Goal: Find specific page/section: Find specific page/section

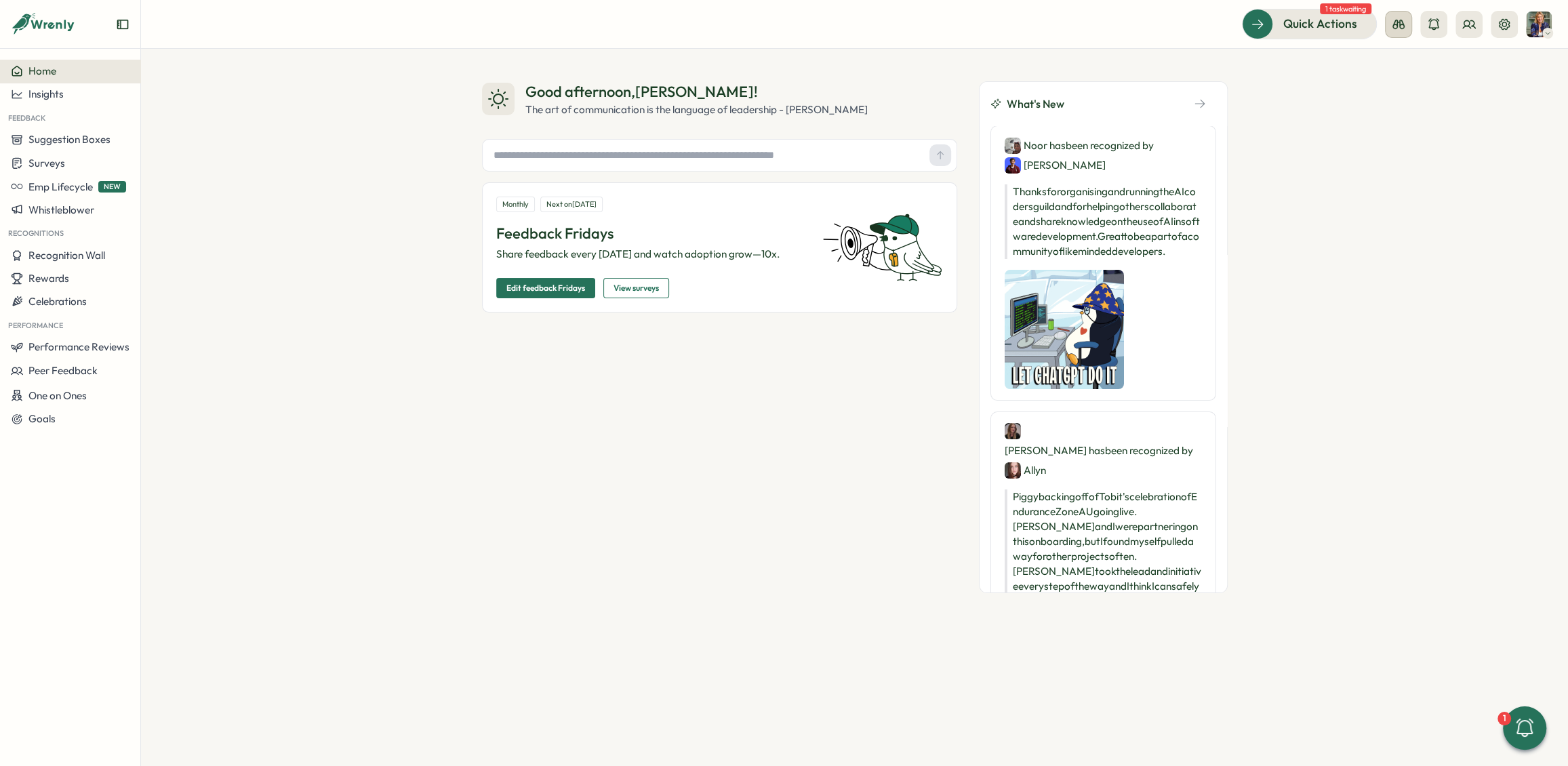
click at [1403, 26] on icon at bounding box center [1399, 25] width 12 height 10
click at [1471, 27] on icon at bounding box center [1469, 25] width 14 height 14
click at [1473, 66] on div "Org Members" at bounding box center [1469, 67] width 86 height 15
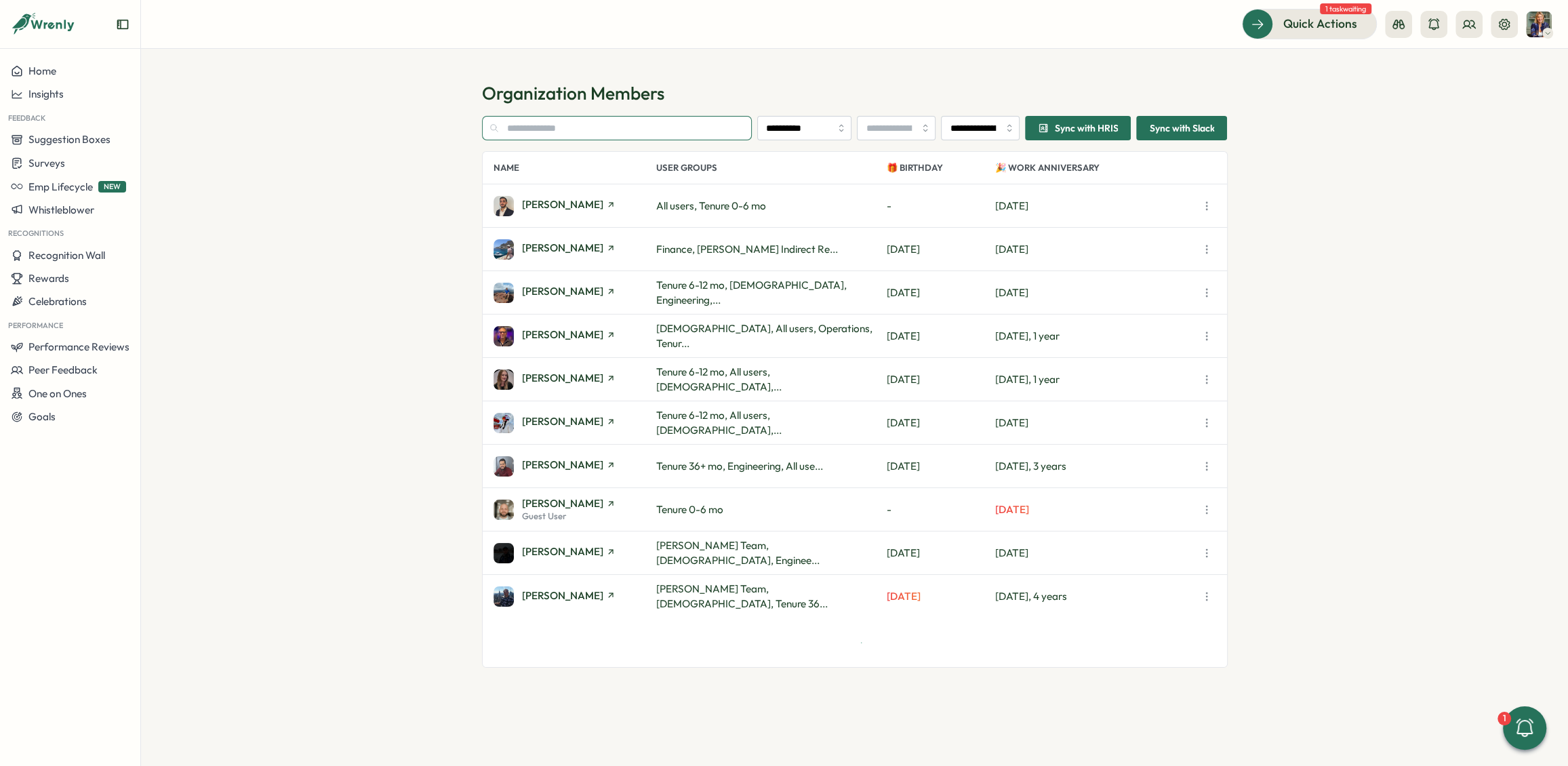
click at [593, 125] on input "text" at bounding box center [617, 128] width 270 height 25
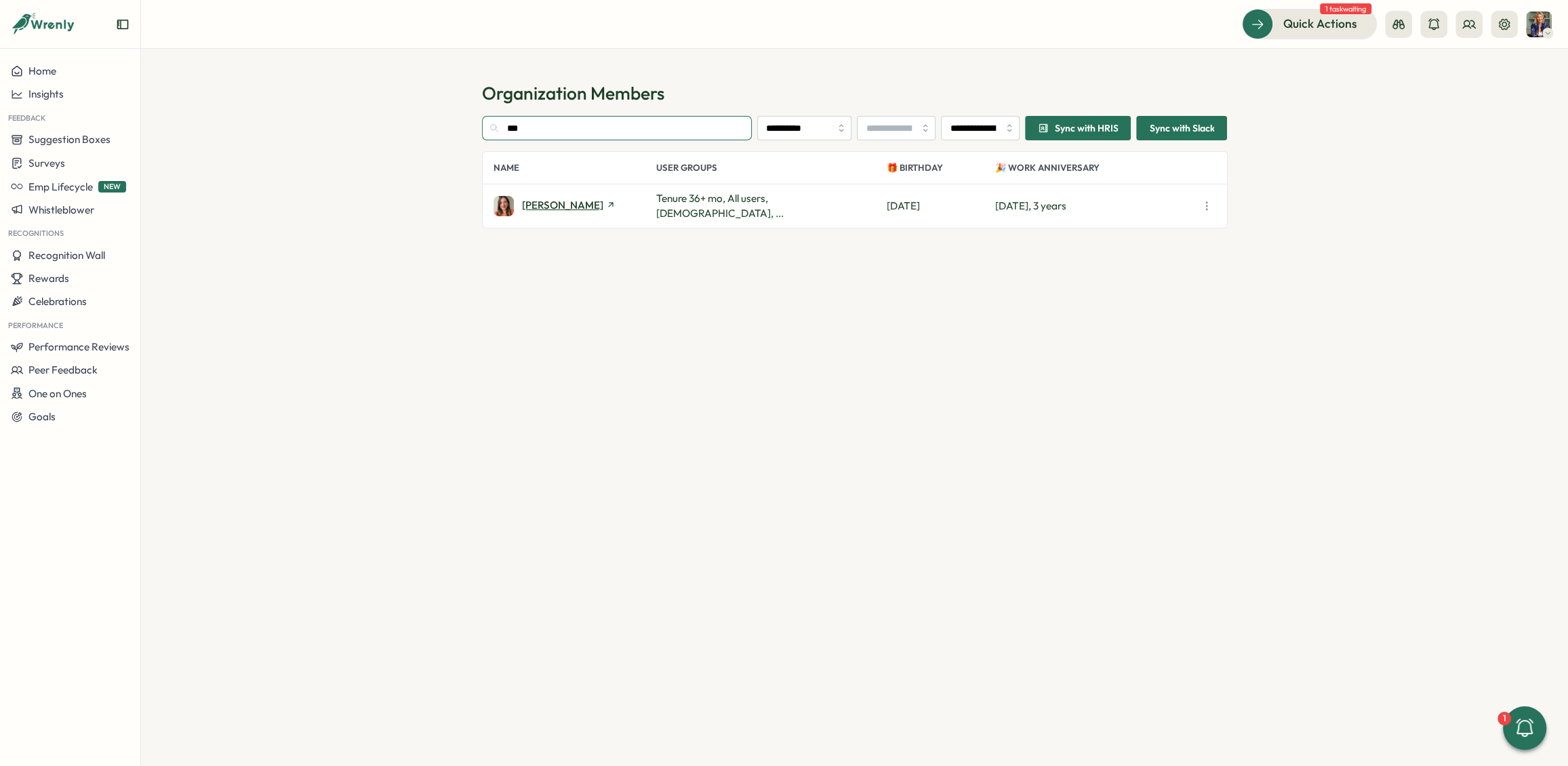
type input "***"
click at [575, 200] on span "[PERSON_NAME]" at bounding box center [562, 205] width 82 height 10
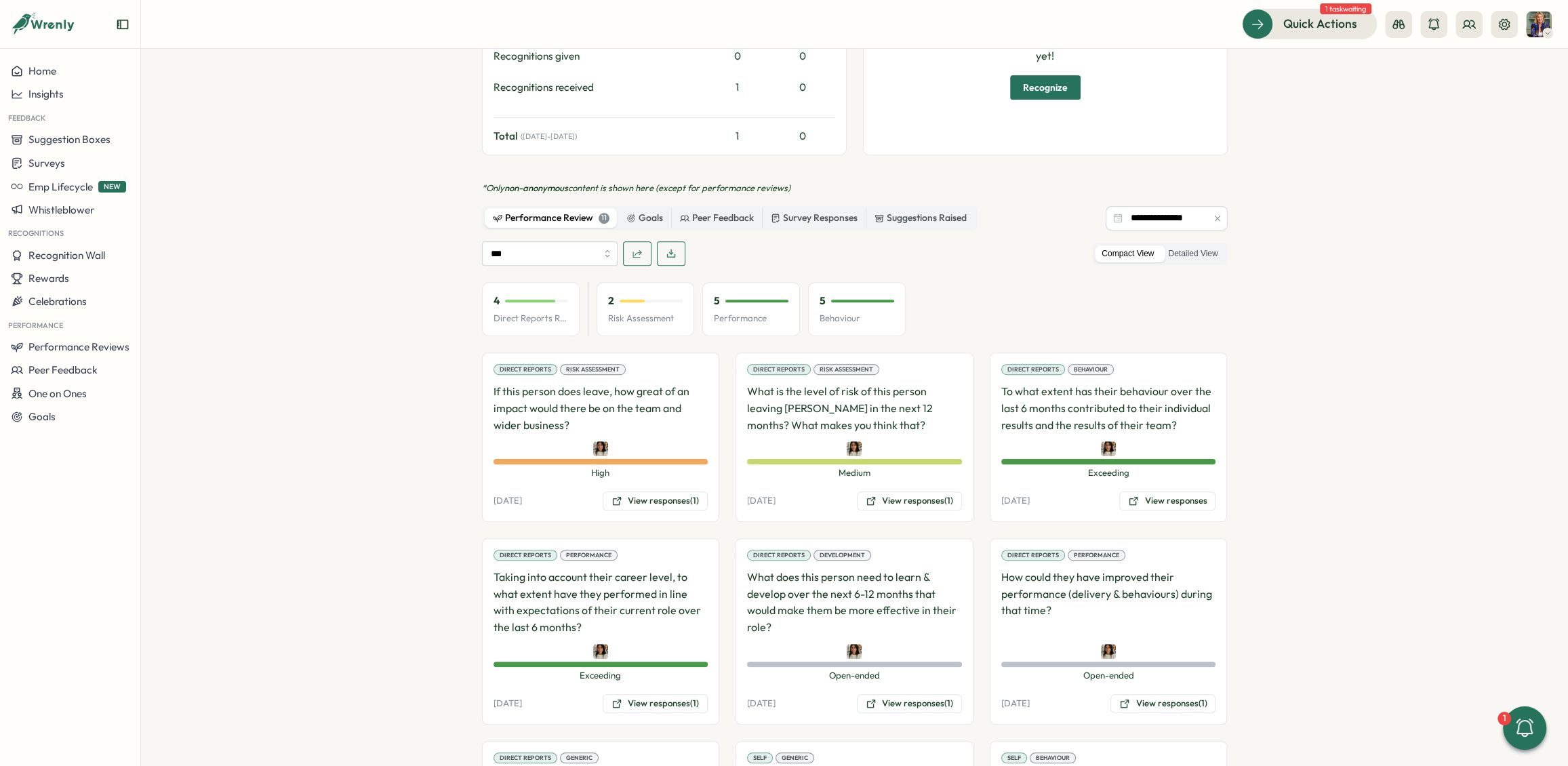
scroll to position [824, 0]
